Goal: Check status

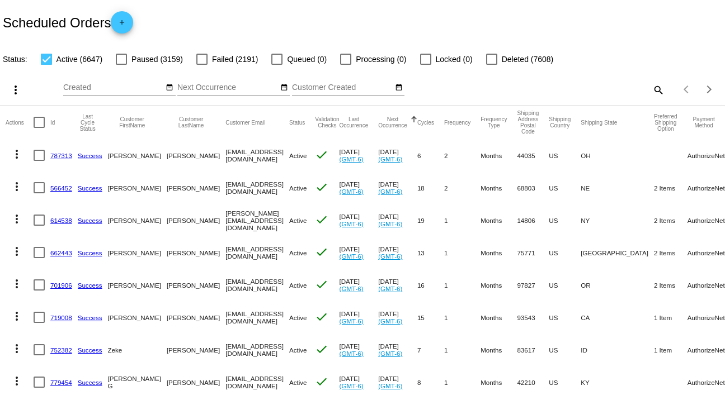
click at [652, 91] on mat-icon "search" at bounding box center [657, 89] width 13 height 17
paste input "846276"
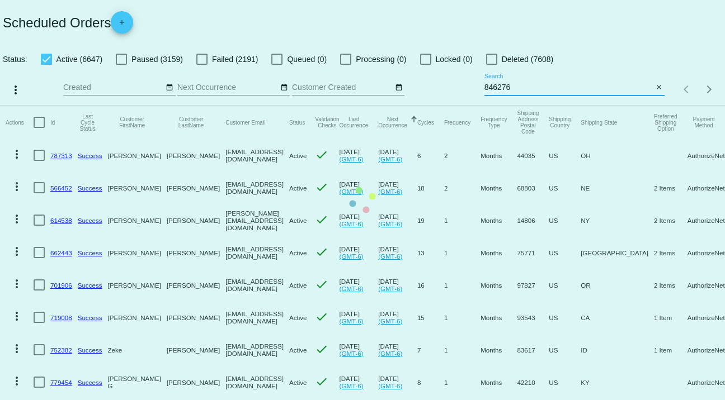
type input "846276"
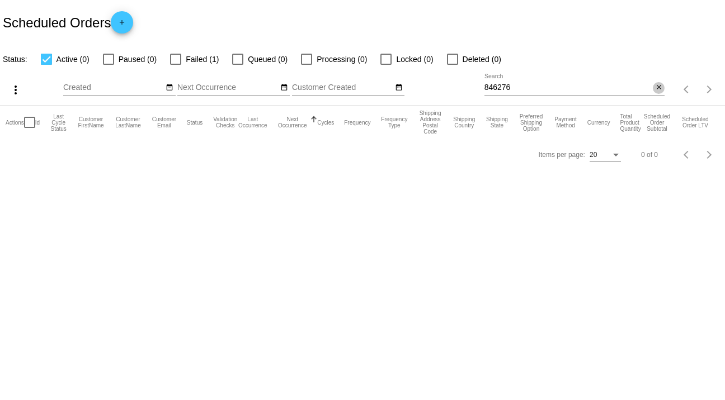
click at [657, 87] on mat-icon "close" at bounding box center [659, 87] width 8 height 9
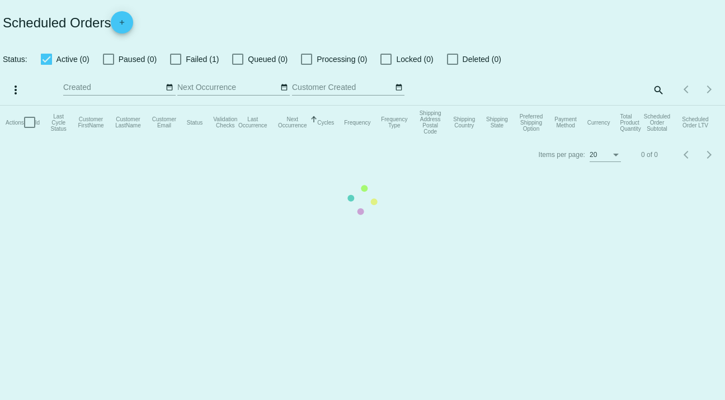
drag, startPoint x: 526, startPoint y: 89, endPoint x: 668, endPoint y: 72, distance: 143.1
click at [668, 106] on mat-table "Actions Id Last Cycle Status Customer FirstName Customer LastName Customer Emai…" at bounding box center [362, 123] width 725 height 34
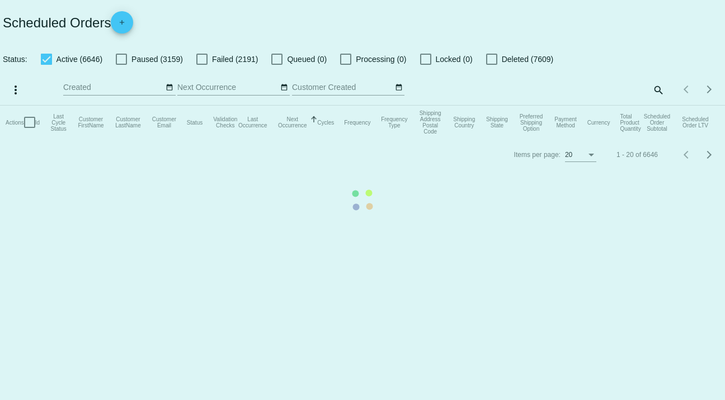
click at [657, 106] on mat-table "Actions Id Last Cycle Status Customer FirstName Customer LastName Customer Emai…" at bounding box center [362, 123] width 725 height 34
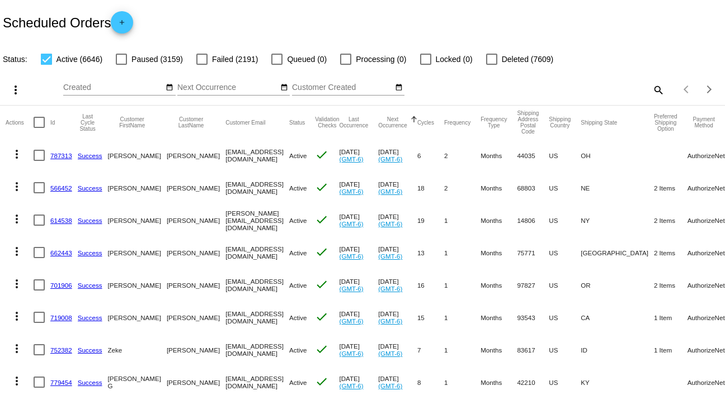
click at [651, 89] on mat-icon "search" at bounding box center [657, 89] width 13 height 17
paste input "[EMAIL_ADDRESS][DOMAIN_NAME]"
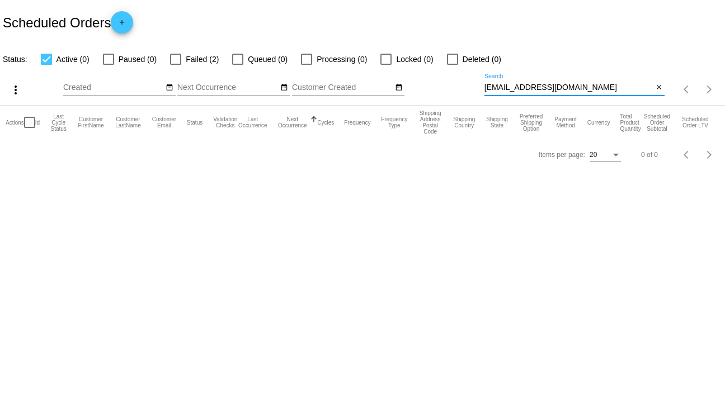
drag, startPoint x: 627, startPoint y: 92, endPoint x: 471, endPoint y: 83, distance: 156.2
click at [471, 83] on div "more_vert Sep Jan Feb Mar [DATE]" at bounding box center [362, 86] width 725 height 40
type input "c"
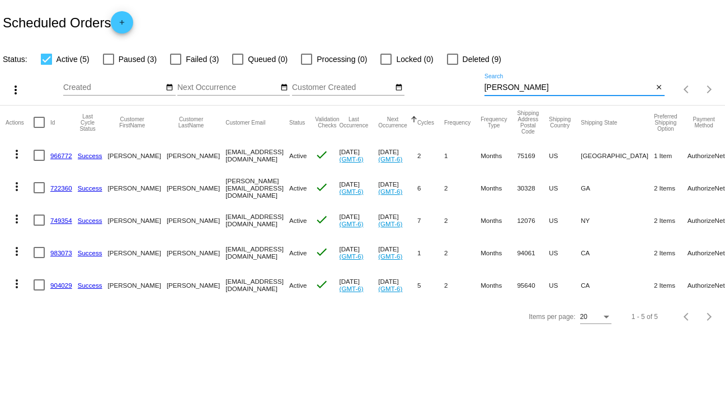
type input "[PERSON_NAME]"
click at [109, 57] on div at bounding box center [108, 59] width 11 height 11
click at [108, 65] on input "Paused (3)" at bounding box center [108, 65] width 1 height 1
checkbox input "true"
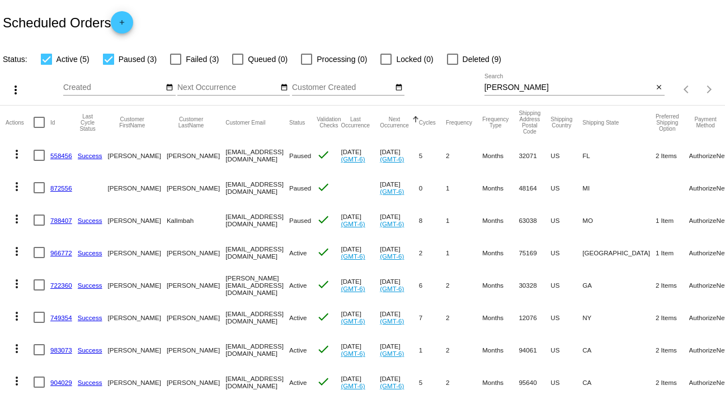
click at [173, 59] on div at bounding box center [175, 59] width 11 height 11
click at [175, 65] on input "Failed (3)" at bounding box center [175, 65] width 1 height 1
checkbox input "true"
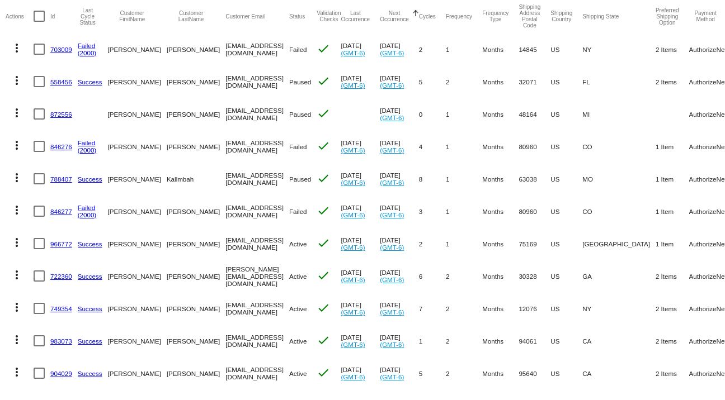
scroll to position [157, 0]
